Goal: Task Accomplishment & Management: Manage account settings

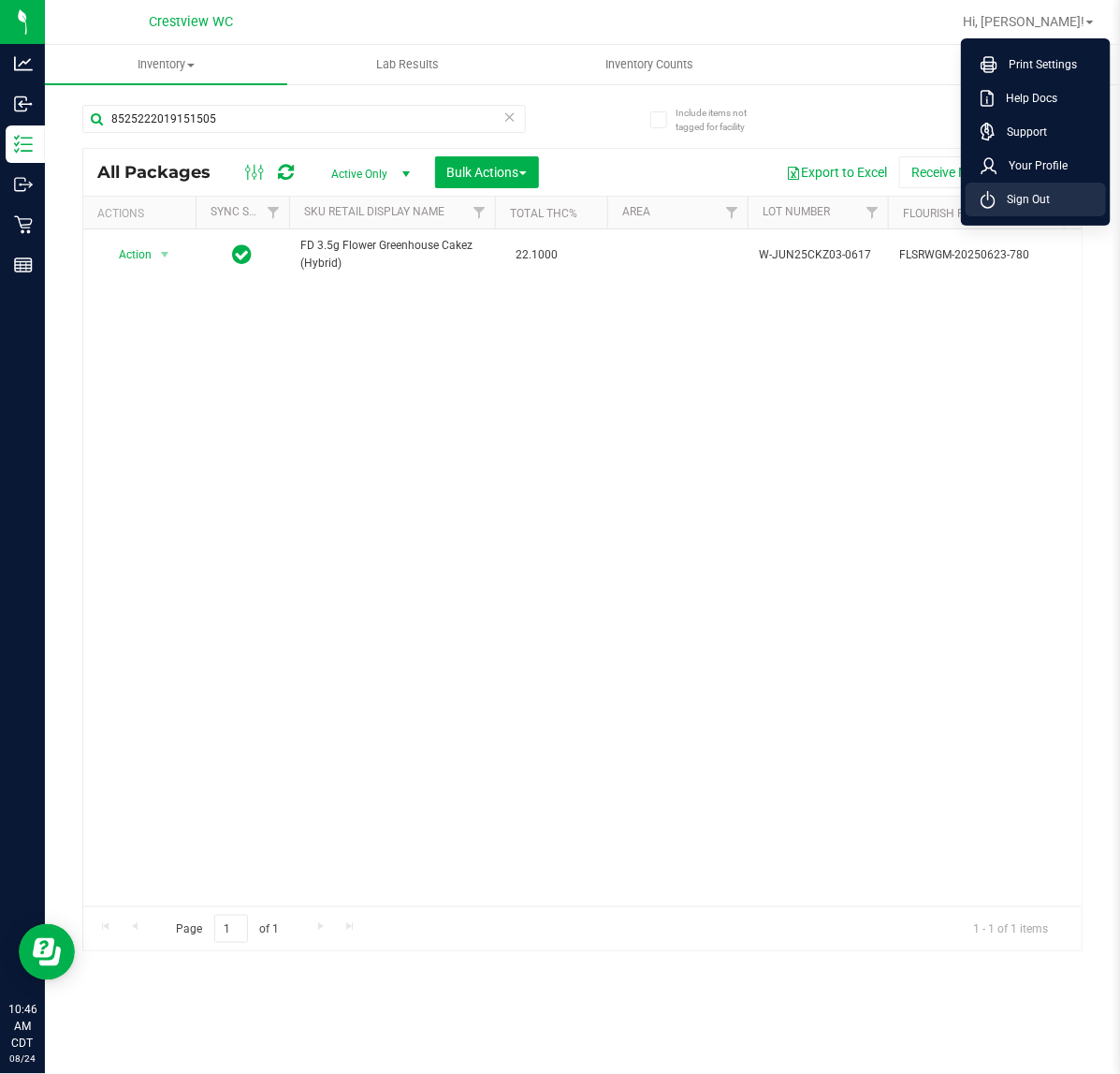
click at [1040, 206] on span "Sign Out" at bounding box center [1023, 200] width 55 height 19
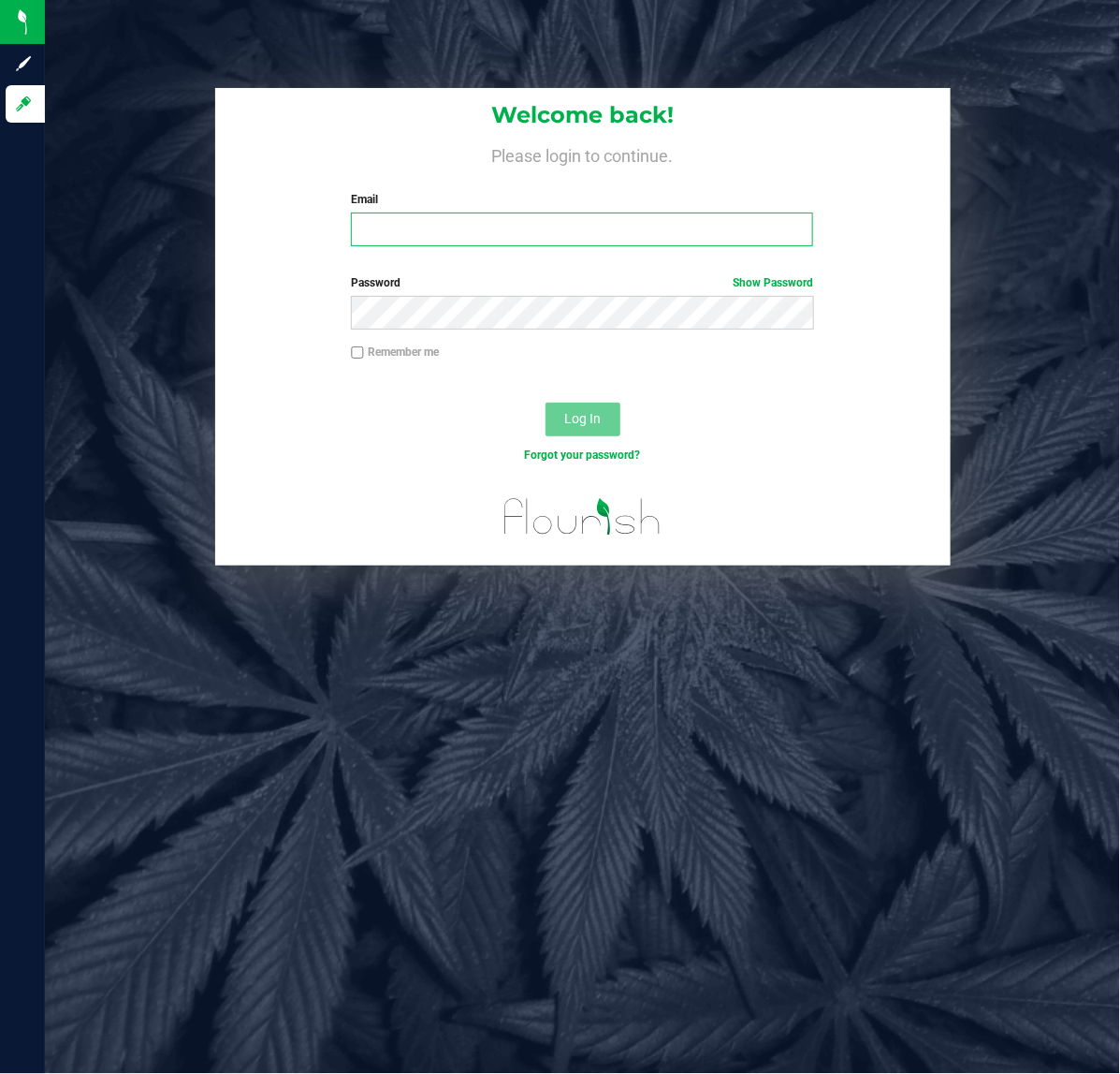
click at [468, 224] on input "Email" at bounding box center [582, 230] width 463 height 34
type input "[EMAIL_ADDRESS][DOMAIN_NAME]"
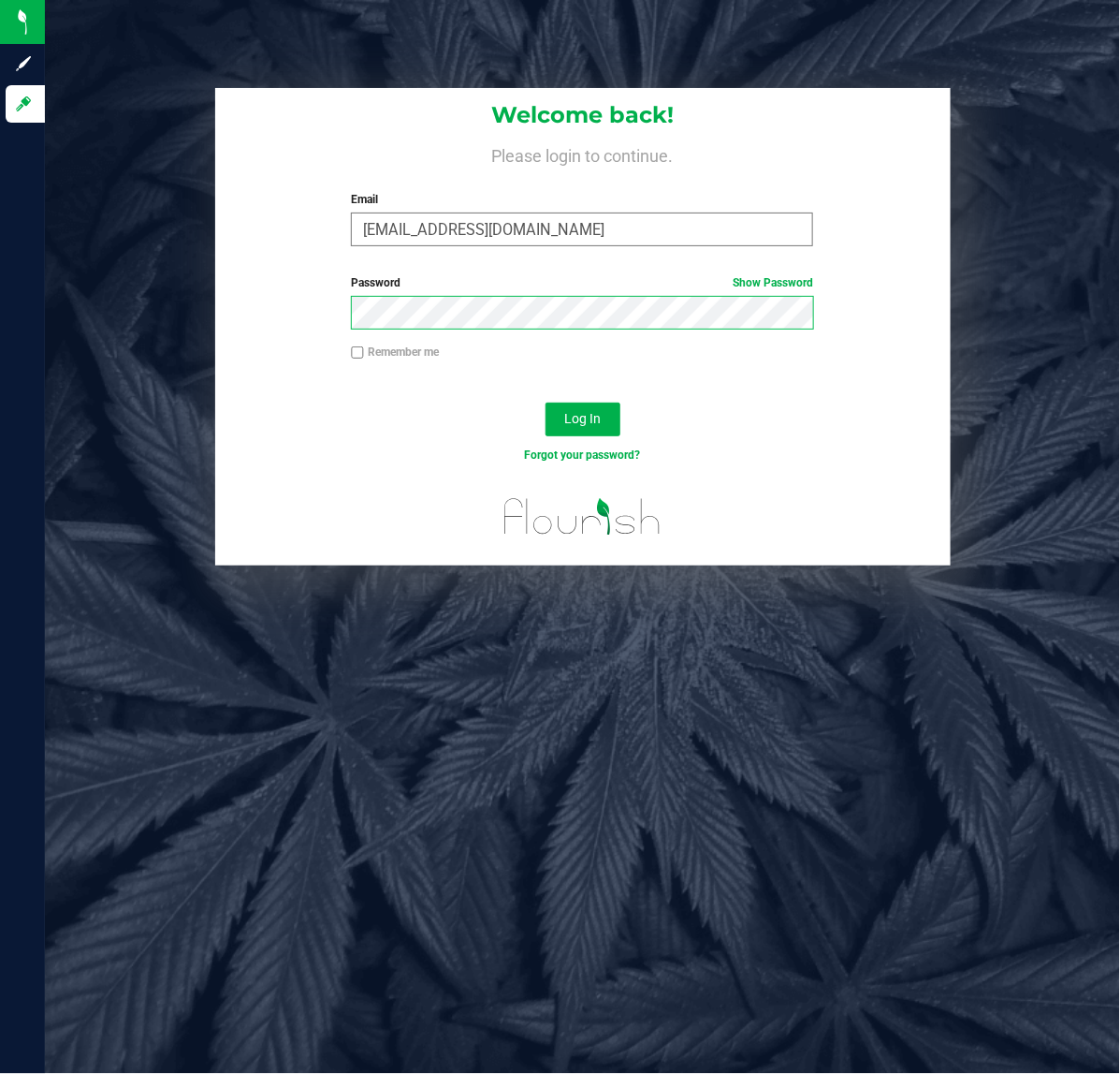
click at [545, 402] on button "Log In" at bounding box center [582, 419] width 74 height 34
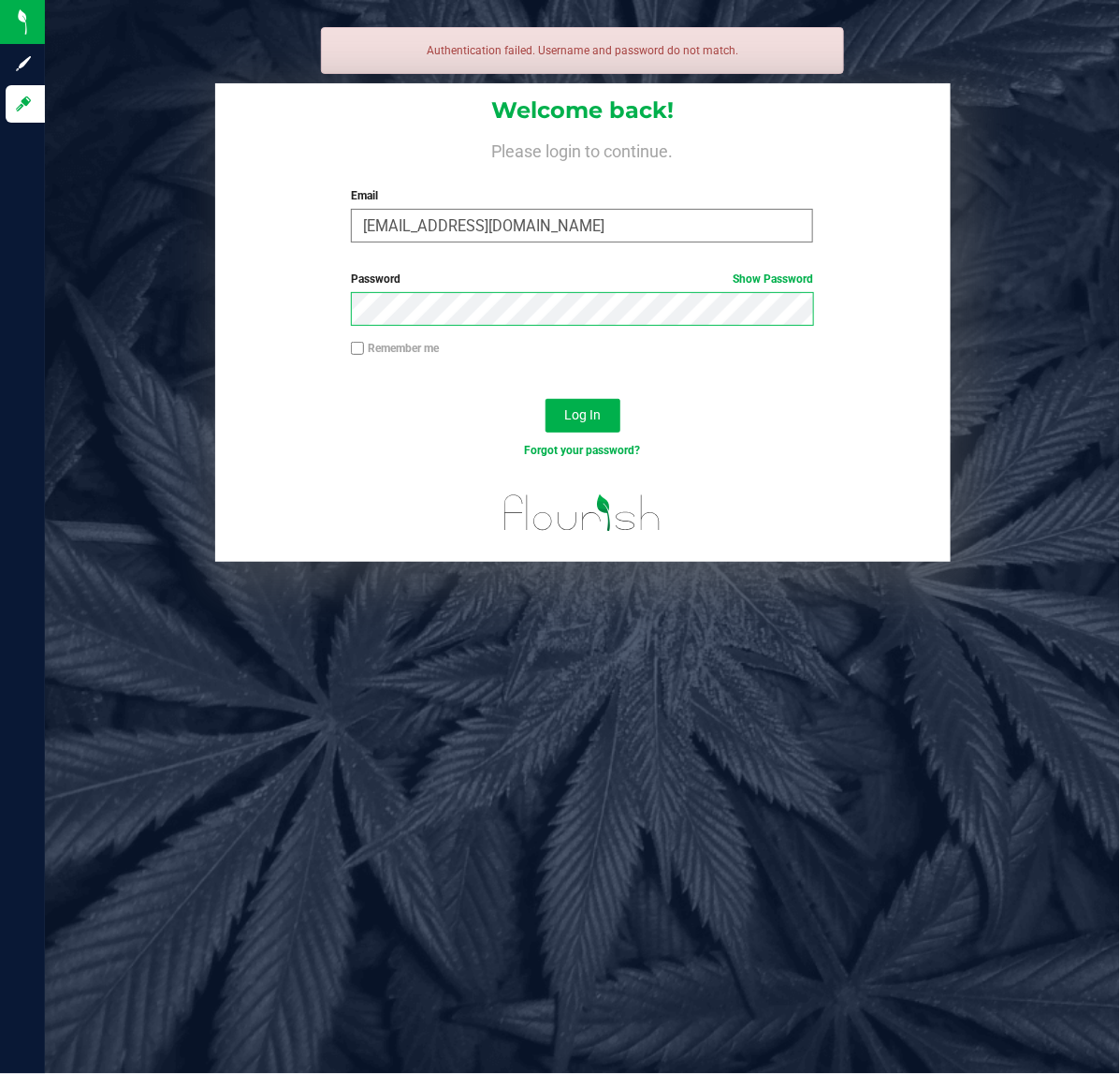
click at [545, 399] on button "Log In" at bounding box center [582, 415] width 74 height 34
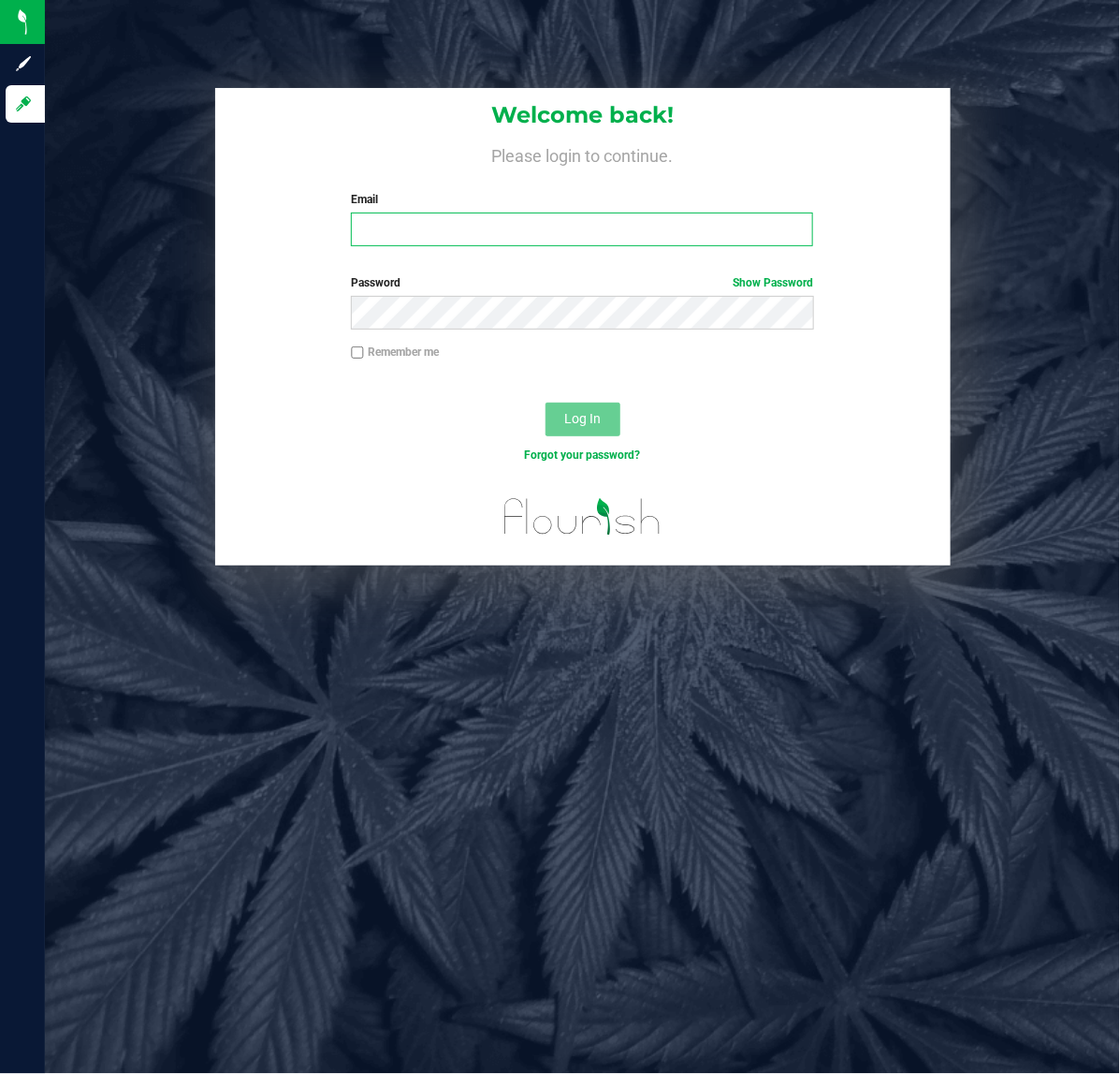
click at [418, 226] on input "Email" at bounding box center [582, 230] width 463 height 34
type input "[EMAIL_ADDRESS][DOMAIN_NAME]"
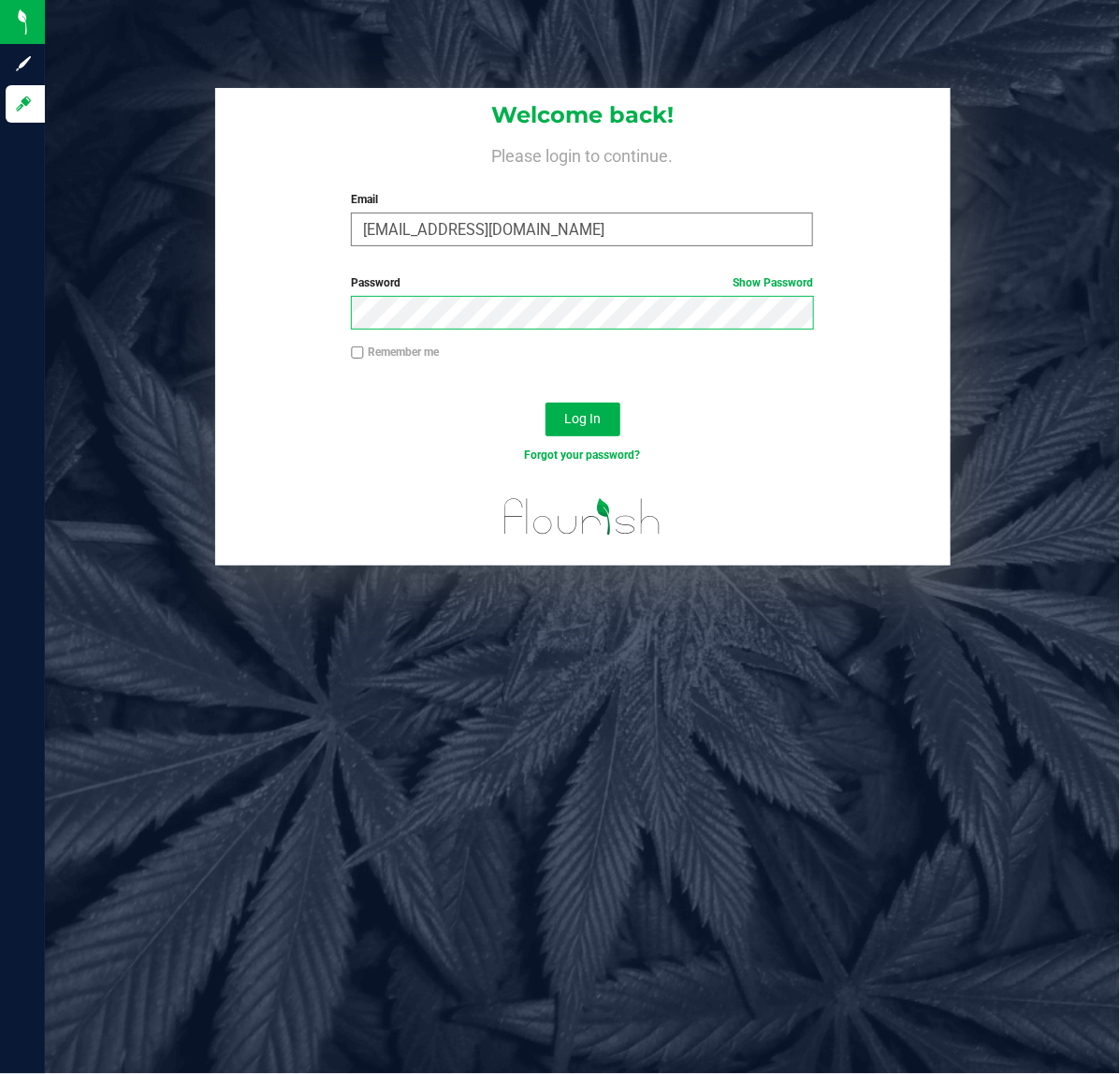
click at [545, 402] on button "Log In" at bounding box center [582, 419] width 74 height 34
